Goal: Information Seeking & Learning: Learn about a topic

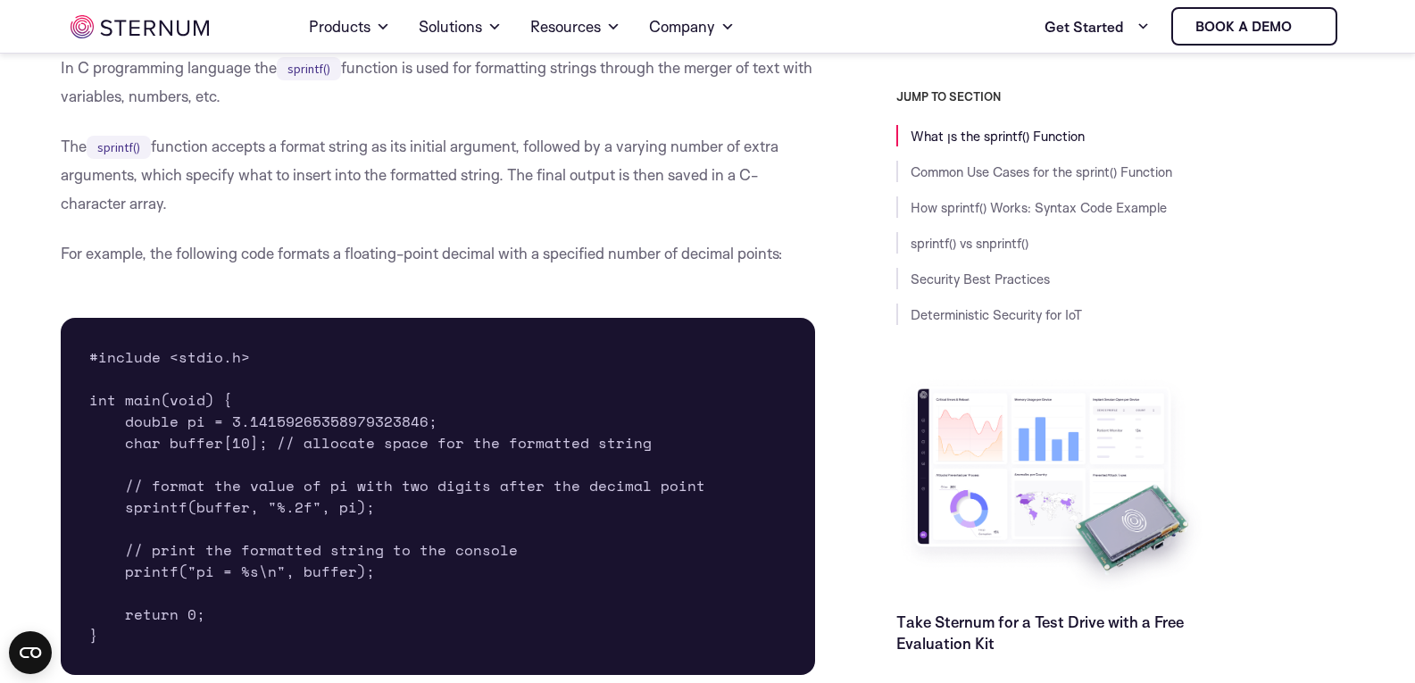
scroll to position [525, 0]
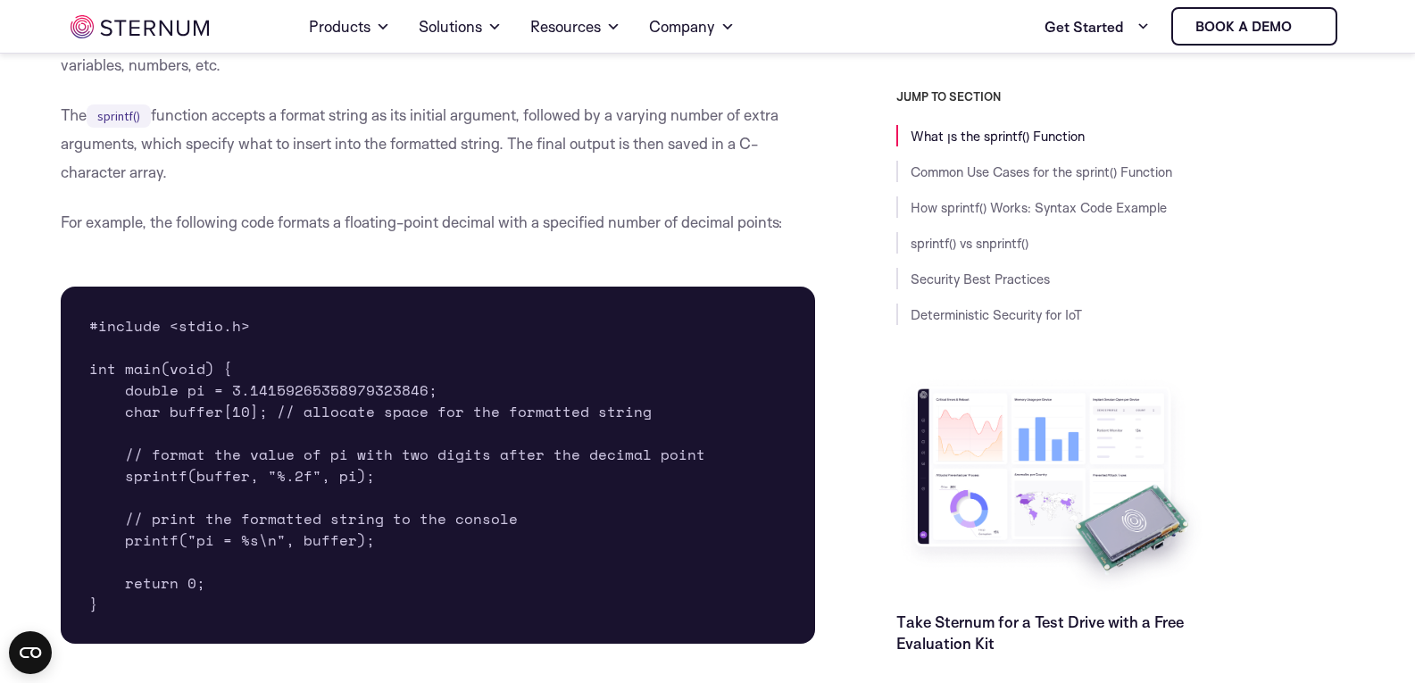
click at [481, 481] on pre "#include <stdio.h> int main(void) { double pi = 3.14159265358979323846; char bu…" at bounding box center [438, 465] width 755 height 357
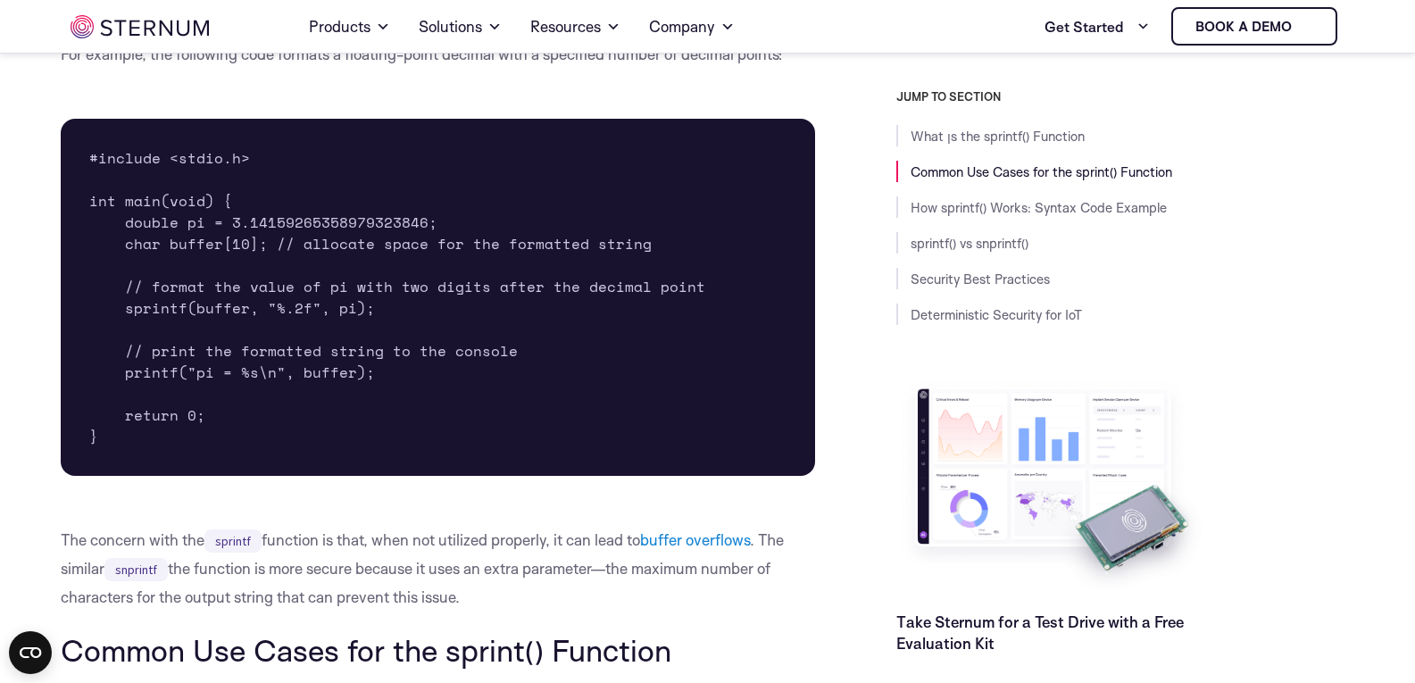
scroll to position [792, 0]
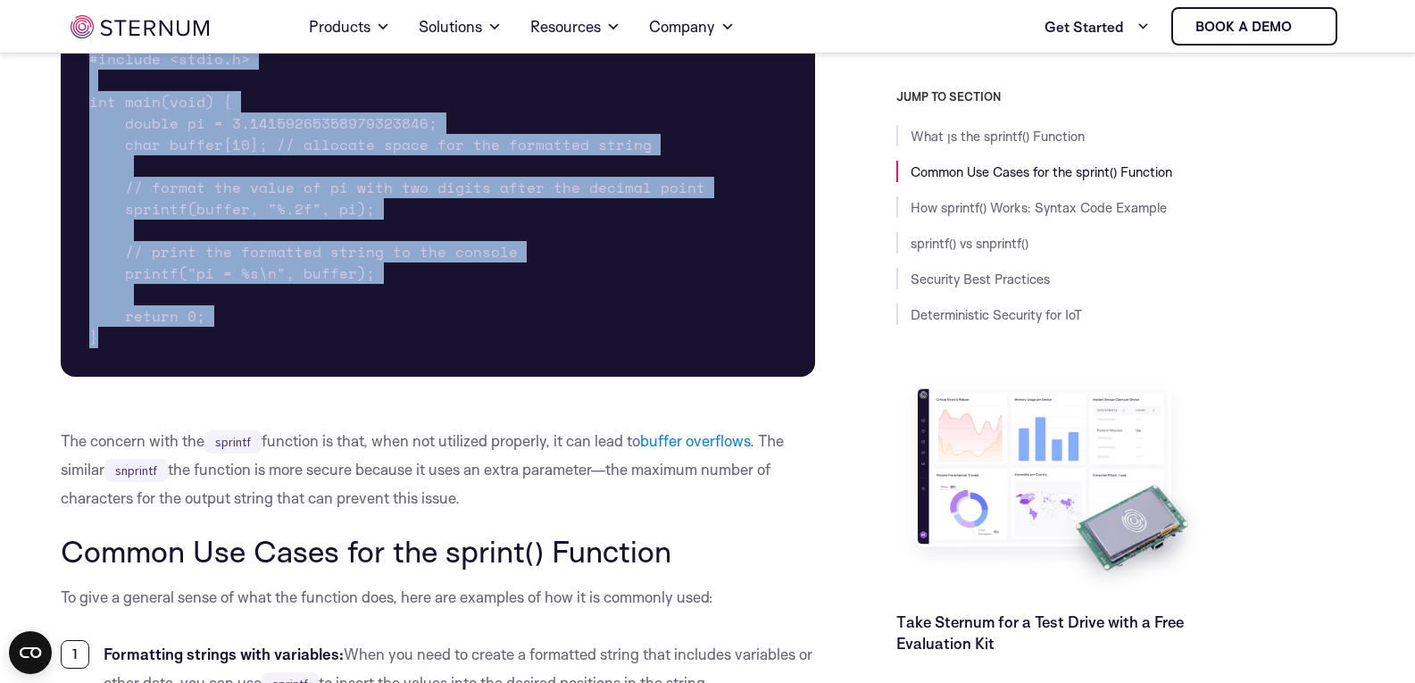
drag, startPoint x: 152, startPoint y: 333, endPoint x: 74, endPoint y: 65, distance: 278.9
click at [74, 65] on pre "#include <stdio.h> int main(void) { double pi = 3.14159265358979323846; char bu…" at bounding box center [438, 198] width 755 height 357
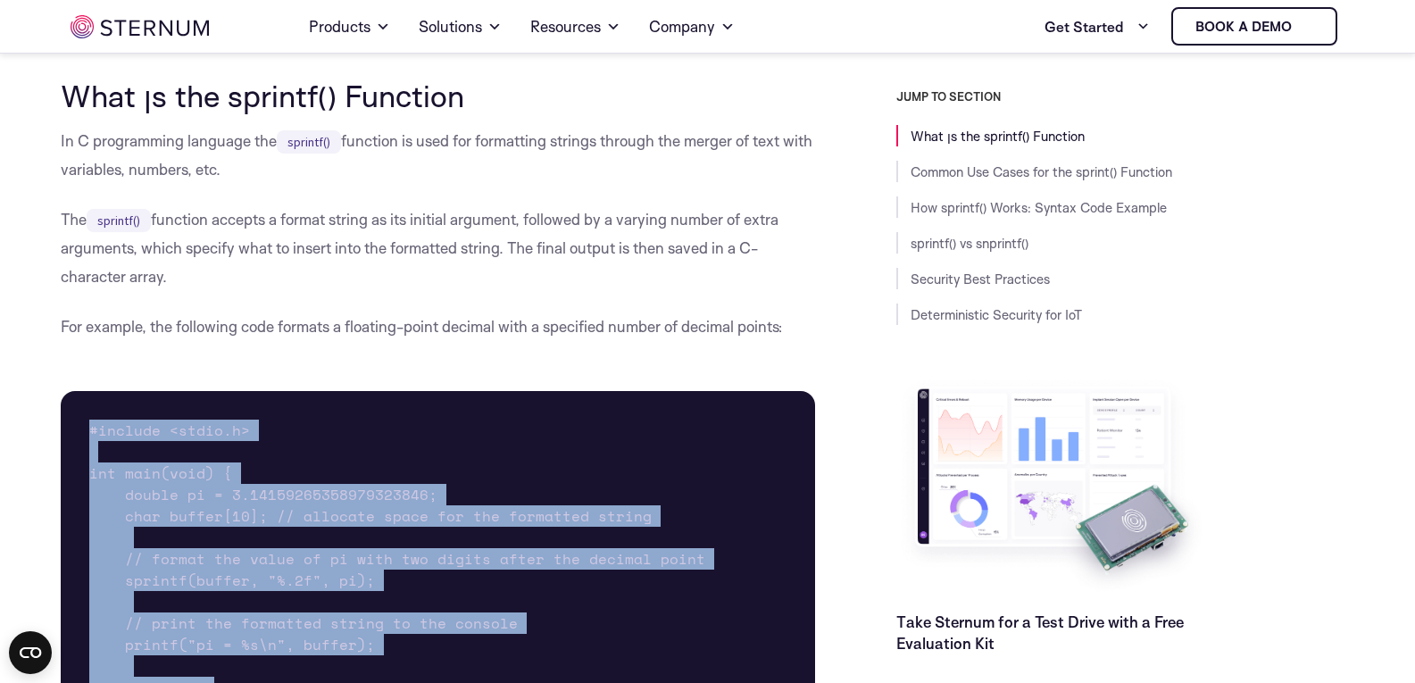
scroll to position [613, 0]
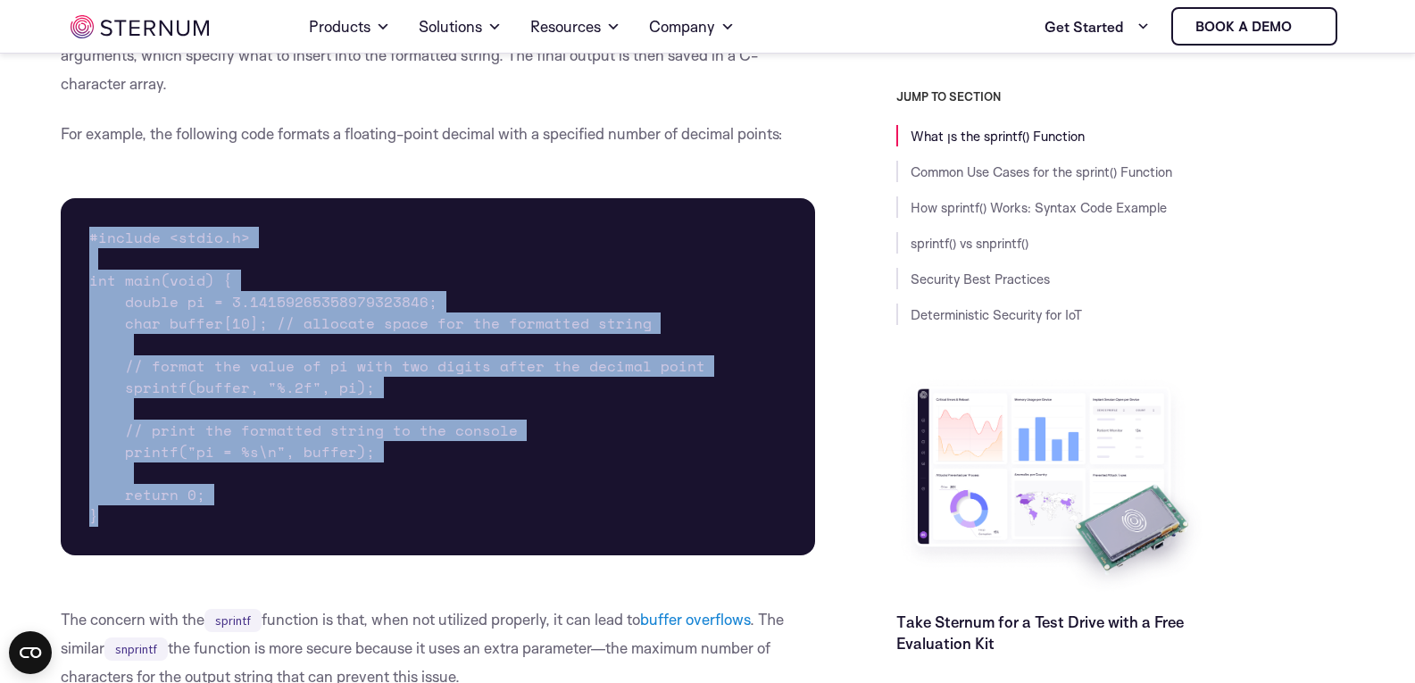
copy pre "#include <stdio.h> int main(void) { double pi = 3.14159265358979323846; char bu…"
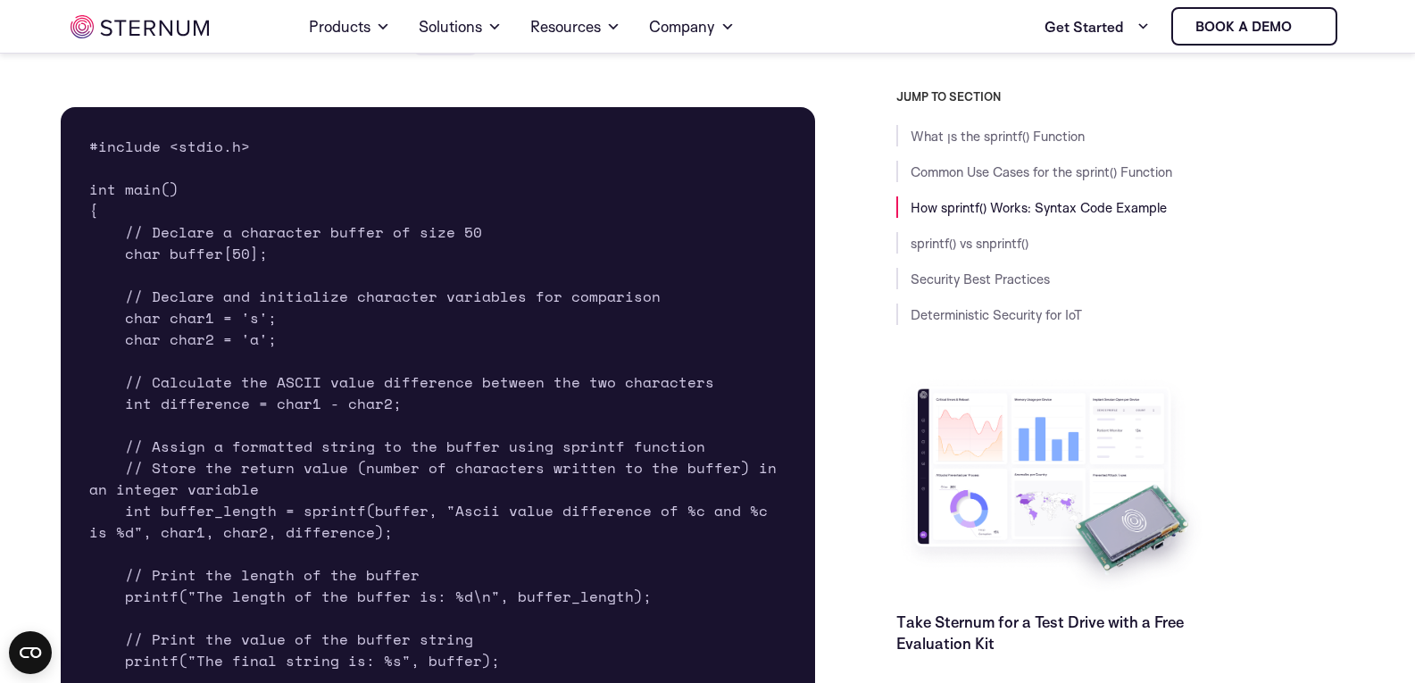
scroll to position [2489, 0]
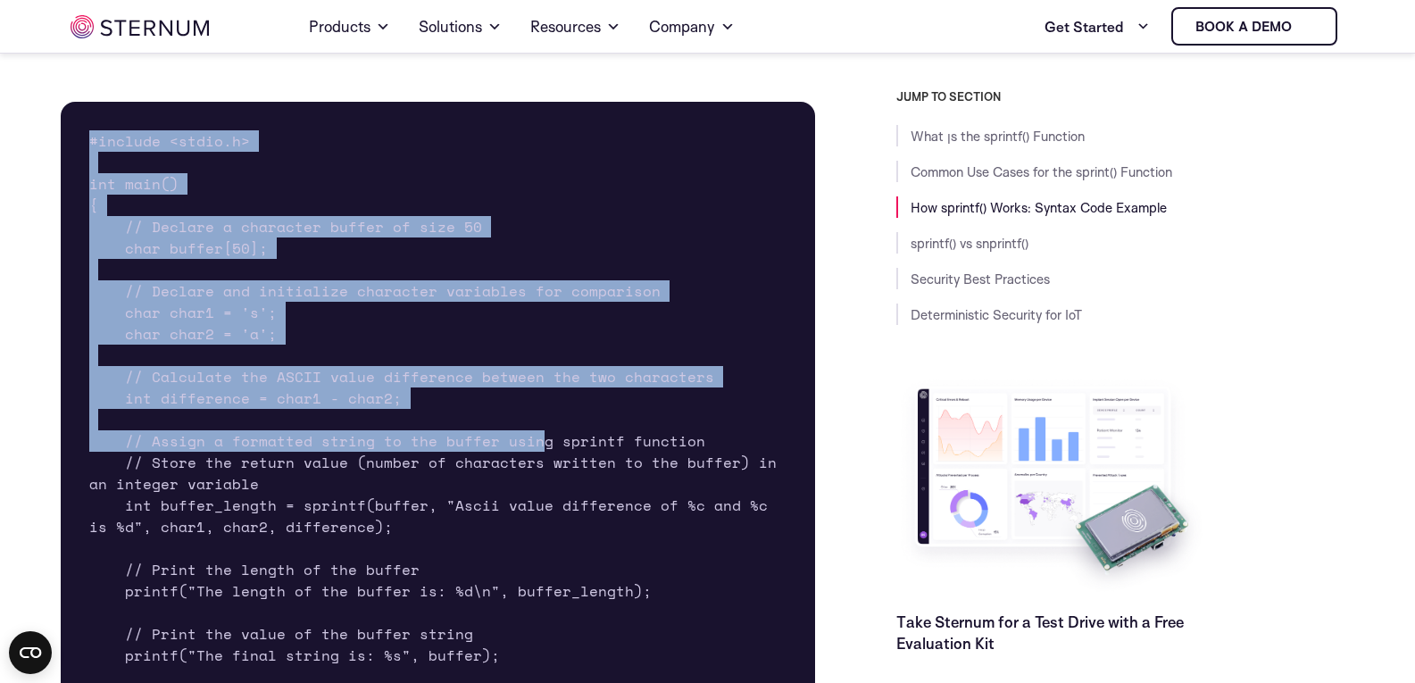
drag, startPoint x: 79, startPoint y: 132, endPoint x: 537, endPoint y: 447, distance: 556.1
click at [537, 447] on pre "#include <stdio.h> int main() { // Declare a character buffer of size 50 char b…" at bounding box center [438, 441] width 755 height 679
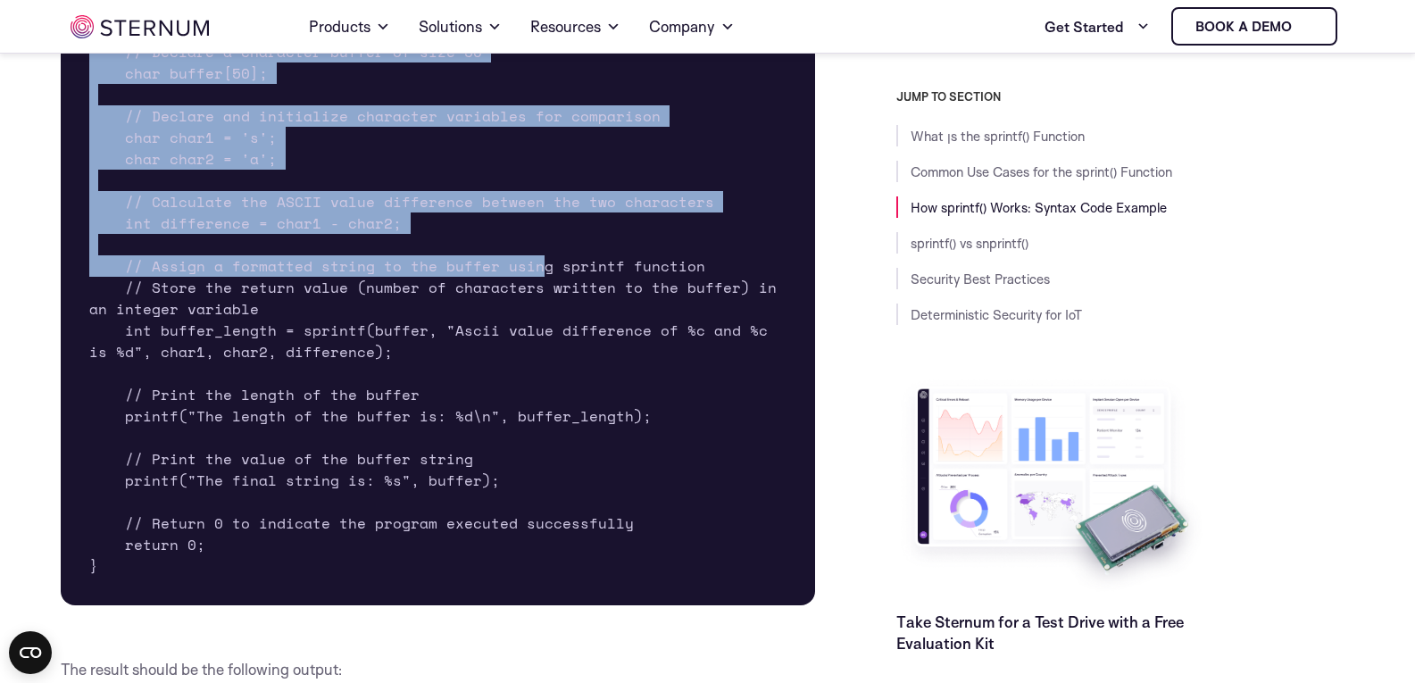
scroll to position [2757, 0]
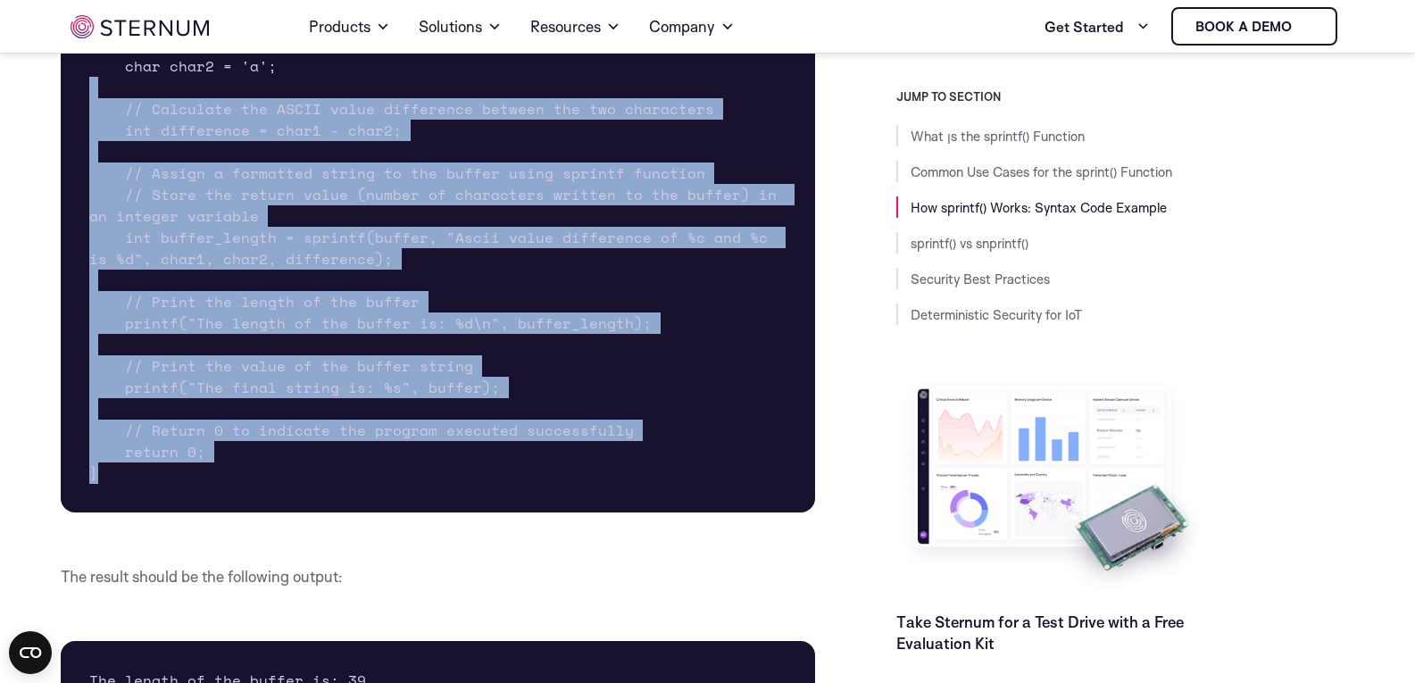
drag, startPoint x: 197, startPoint y: 474, endPoint x: 128, endPoint y: 96, distance: 385.0
click at [129, 96] on pre "#include <stdio.h> int main() { // Declare a character buffer of size 50 char b…" at bounding box center [438, 173] width 755 height 679
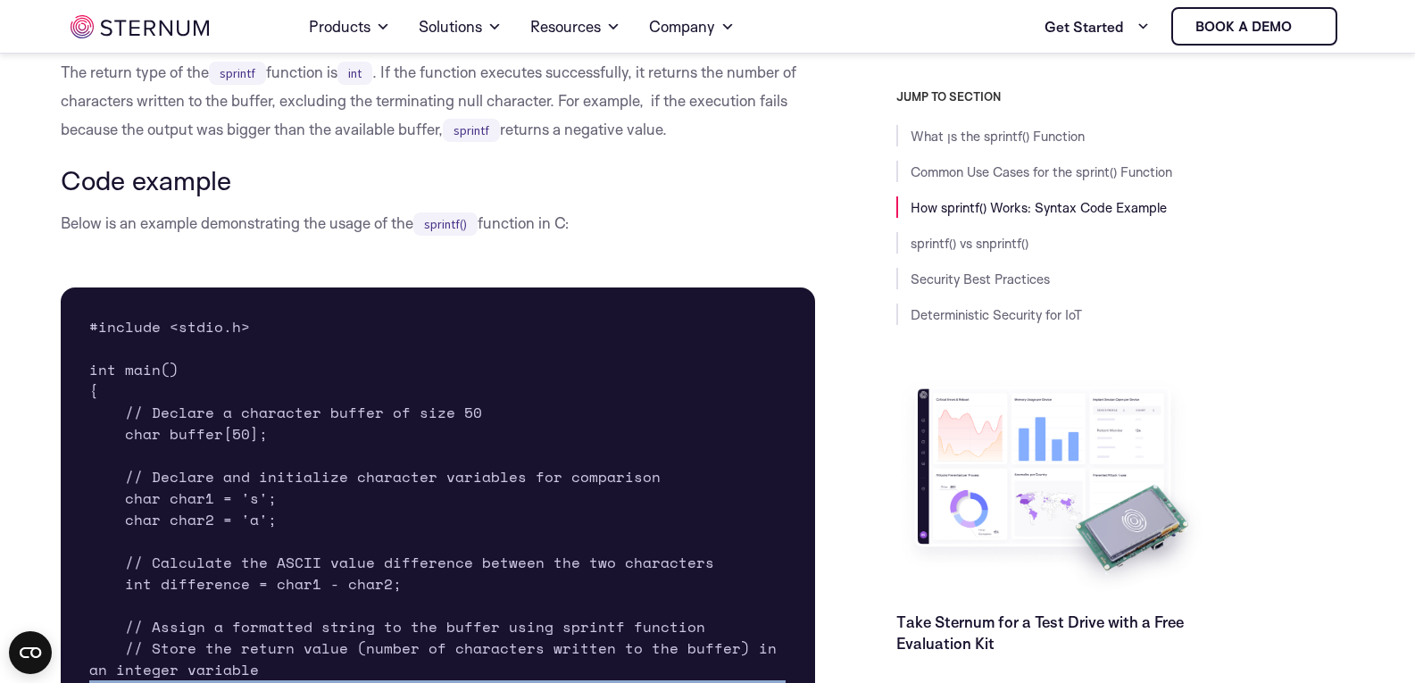
scroll to position [2323, 0]
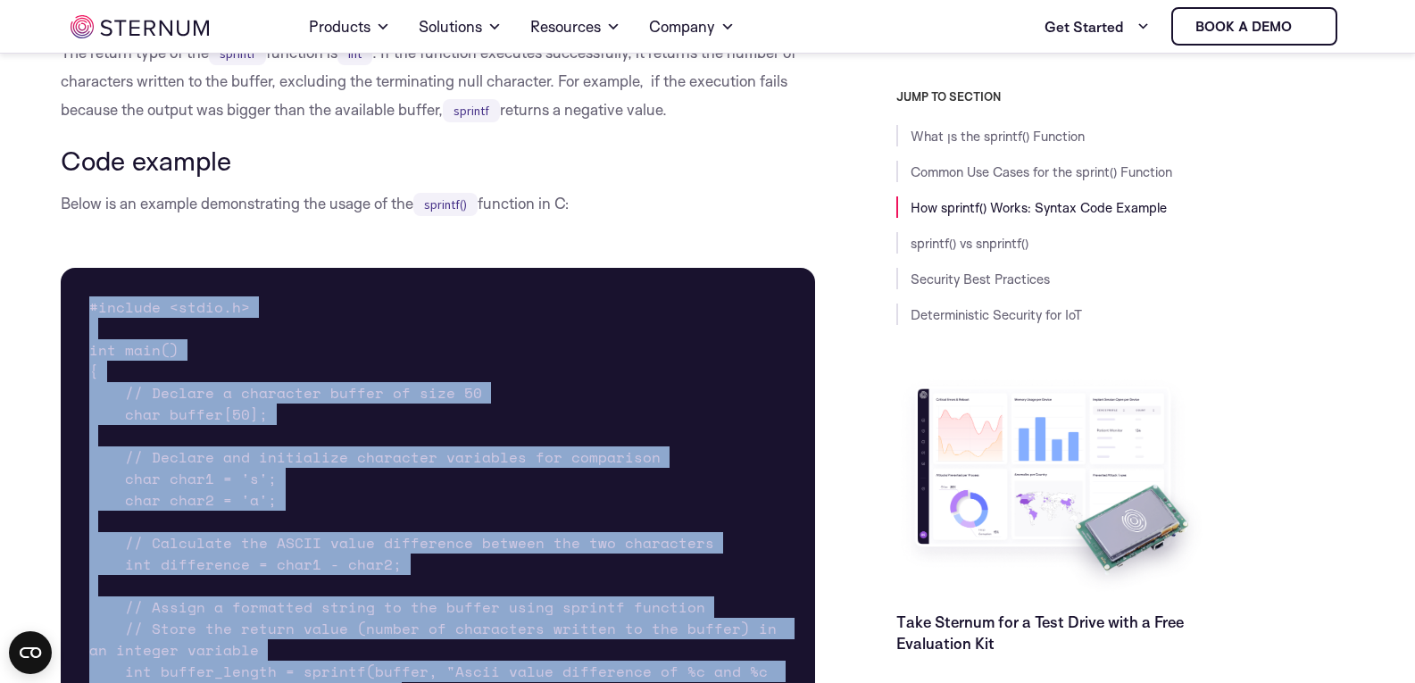
copy pre "#include <stdio.h> int main() { // Declare a character buffer of size 50 char b…"
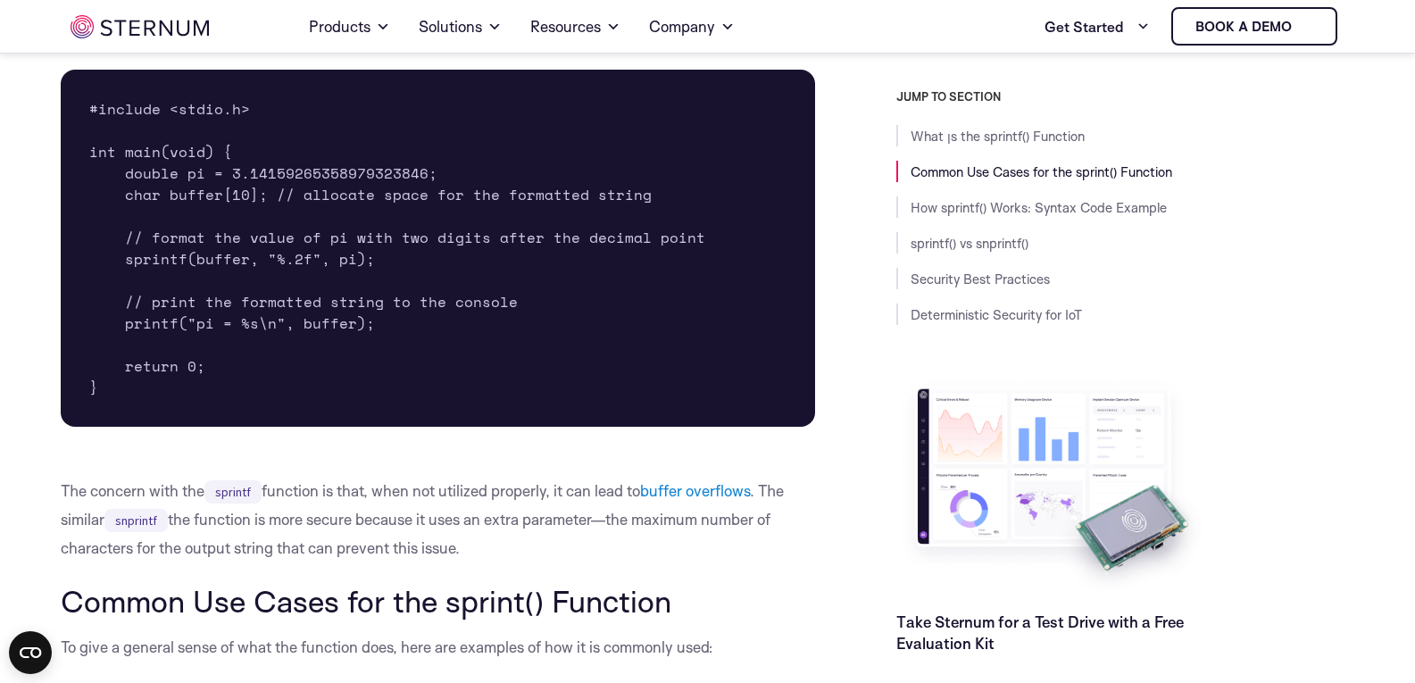
scroll to position [715, 0]
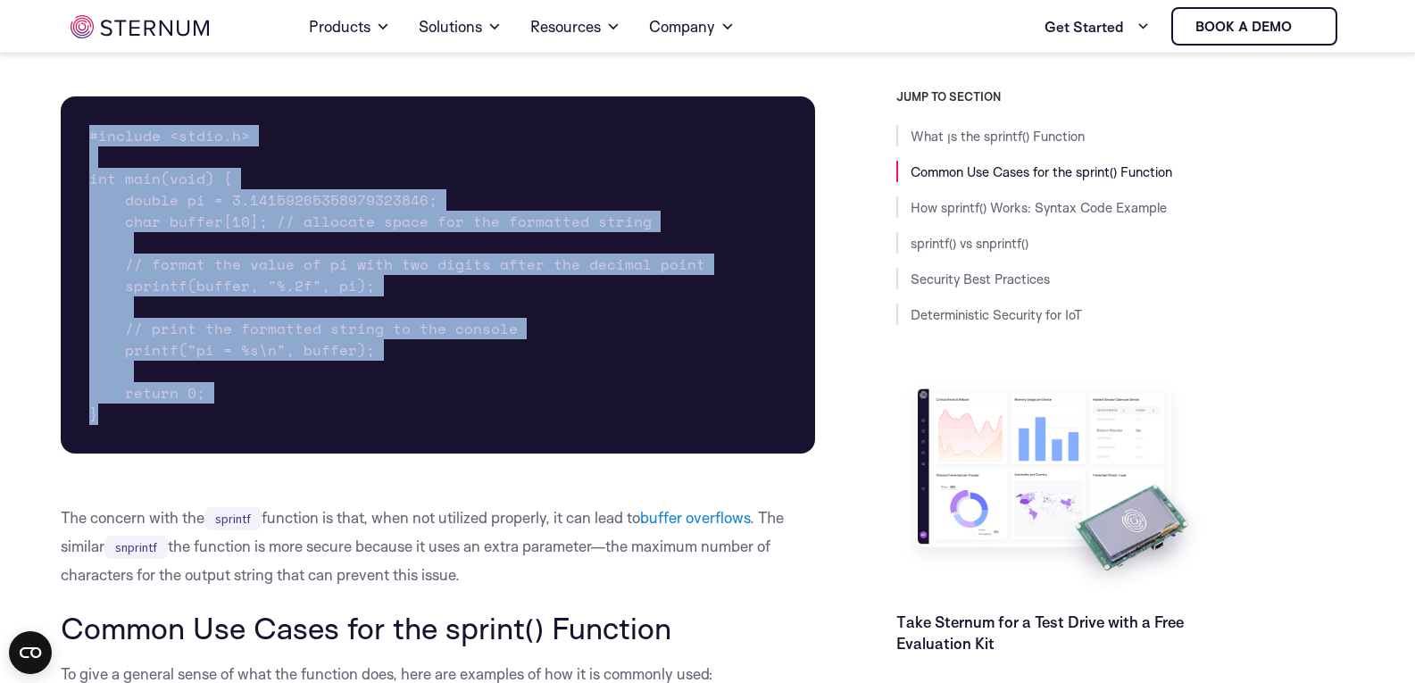
drag, startPoint x: 144, startPoint y: 415, endPoint x: 84, endPoint y: 129, distance: 292.8
click at [84, 129] on pre "#include <stdio.h> int main(void) { double pi = 3.14159265358979323846; char bu…" at bounding box center [438, 274] width 755 height 357
copy pre "#include <stdio.h> int main(void) { double pi = 3.14159265358979323846; char bu…"
